Goal: Information Seeking & Learning: Learn about a topic

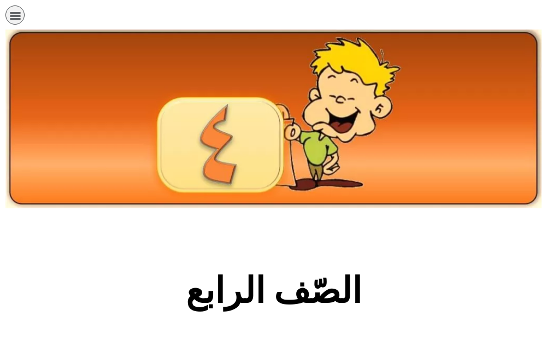
scroll to position [273, 0]
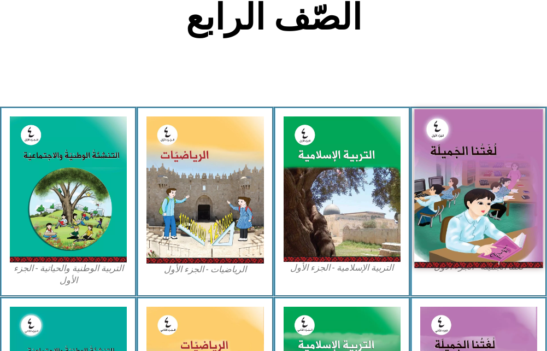
click at [516, 170] on img at bounding box center [478, 188] width 129 height 158
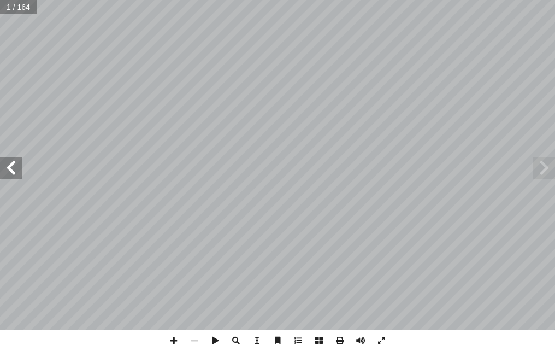
click at [11, 176] on span at bounding box center [11, 168] width 22 height 22
click at [9, 169] on span at bounding box center [11, 168] width 22 height 22
click at [8, 169] on span at bounding box center [11, 168] width 22 height 22
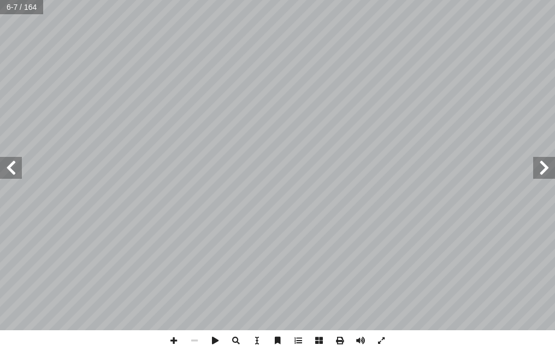
click at [8, 169] on span at bounding box center [11, 168] width 22 height 22
click at [9, 169] on span at bounding box center [11, 168] width 22 height 22
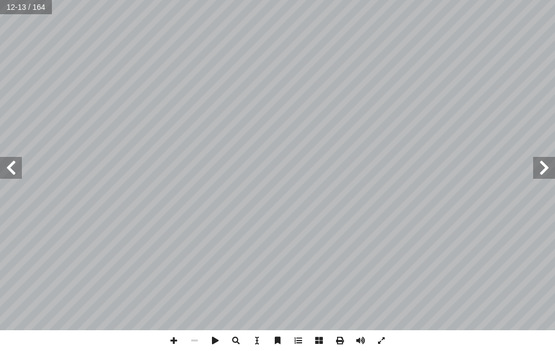
click at [9, 169] on span at bounding box center [11, 168] width 22 height 22
click at [10, 169] on span at bounding box center [11, 168] width 22 height 22
click at [555, 74] on html "الصفحة الرئيسية الصف الأول الصف الثاني الصف الثالث الصف الرابع الصف الخامس الصف…" at bounding box center [277, 37] width 555 height 74
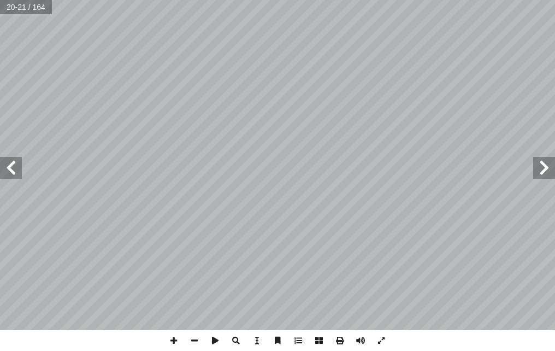
click at [542, 158] on span at bounding box center [544, 168] width 22 height 22
click at [14, 175] on span at bounding box center [11, 168] width 22 height 22
click at [14, 162] on span at bounding box center [11, 168] width 22 height 22
drag, startPoint x: 538, startPoint y: 178, endPoint x: 538, endPoint y: 169, distance: 8.8
drag, startPoint x: 538, startPoint y: 169, endPoint x: 539, endPoint y: 162, distance: 7.2
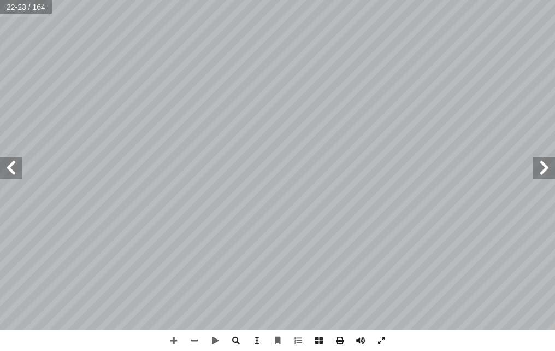
click at [543, 162] on div "١٨ : ُ ة َّ ي ِ و َ غ ُّ الل ُ ريبات ْ د َّ الت ها: ِّ د ِ ض َ ع َ م َ ة َ م ِ …" at bounding box center [277, 165] width 555 height 330
drag, startPoint x: 16, startPoint y: 167, endPoint x: 16, endPoint y: 158, distance: 8.7
click at [20, 161] on span at bounding box center [11, 168] width 22 height 22
drag, startPoint x: 16, startPoint y: 169, endPoint x: 17, endPoint y: 162, distance: 7.8
click at [17, 162] on span at bounding box center [11, 168] width 22 height 22
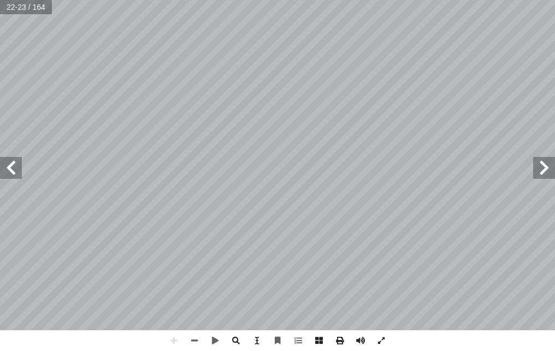
click at [23, 168] on div "١٨ : ُ ة َّ ي ِ و َ غ ُّ الل ُ ريبات ْ د َّ الت ها: ِّ د ِ ض َ ع َ م َ ة َ م ِ …" at bounding box center [277, 165] width 555 height 330
drag, startPoint x: 19, startPoint y: 166, endPoint x: 0, endPoint y: 169, distance: 19.4
click at [0, 74] on html "الصفحة الرئيسية الصف الأول الصف الثاني الصف الثالث الصف الرابع الصف الخامس الصف…" at bounding box center [277, 37] width 555 height 74
drag, startPoint x: -2, startPoint y: 172, endPoint x: 1, endPoint y: 160, distance: 12.5
click at [3, 160] on span at bounding box center [11, 168] width 22 height 22
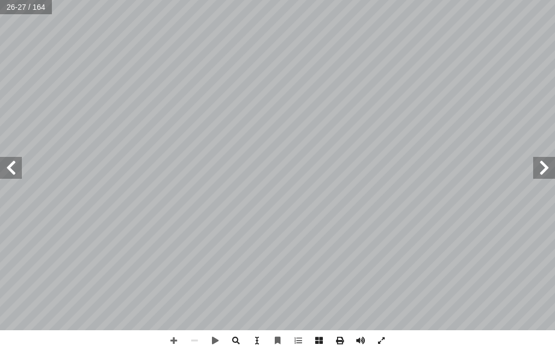
drag, startPoint x: 7, startPoint y: 166, endPoint x: 12, endPoint y: 160, distance: 7.7
click at [12, 161] on span at bounding box center [11, 168] width 22 height 22
drag, startPoint x: 15, startPoint y: 162, endPoint x: 3, endPoint y: 161, distance: 12.1
click at [4, 161] on span at bounding box center [11, 168] width 22 height 22
click at [1, 163] on span at bounding box center [11, 168] width 22 height 22
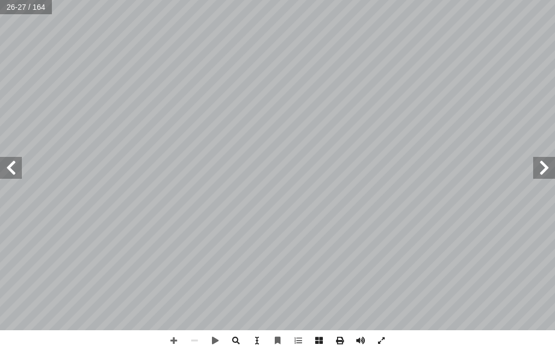
drag, startPoint x: 17, startPoint y: 170, endPoint x: 17, endPoint y: 163, distance: 7.6
click at [16, 166] on span at bounding box center [11, 168] width 22 height 22
click at [19, 163] on span at bounding box center [11, 168] width 22 height 22
drag, startPoint x: 19, startPoint y: 166, endPoint x: 10, endPoint y: 160, distance: 10.3
click at [14, 162] on span at bounding box center [11, 168] width 22 height 22
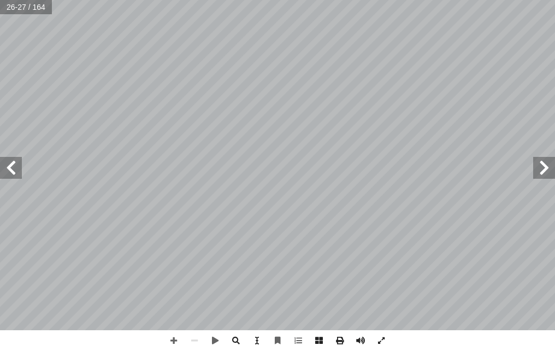
click at [11, 164] on span at bounding box center [11, 168] width 22 height 22
drag, startPoint x: 17, startPoint y: 171, endPoint x: 2, endPoint y: 164, distance: 16.6
click at [10, 172] on span at bounding box center [11, 168] width 22 height 22
click at [3, 168] on span at bounding box center [11, 168] width 22 height 22
click at [3, 167] on span at bounding box center [11, 168] width 22 height 22
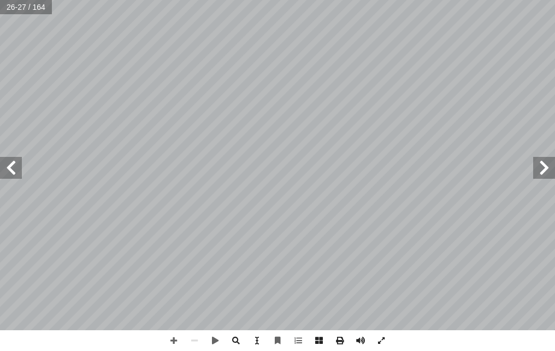
drag, startPoint x: 3, startPoint y: 168, endPoint x: 4, endPoint y: 163, distance: 5.6
click at [2, 162] on span at bounding box center [11, 168] width 22 height 22
drag, startPoint x: 4, startPoint y: 163, endPoint x: 3, endPoint y: 157, distance: 6.1
click at [3, 157] on span at bounding box center [11, 168] width 22 height 22
